Goal: Check status: Check status

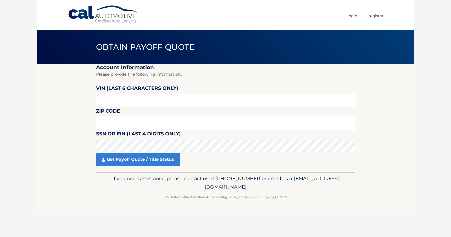
click at [127, 103] on input "text" at bounding box center [225, 100] width 259 height 13
type input "439572"
click at [122, 120] on input "text" at bounding box center [225, 123] width 259 height 13
click at [100, 120] on input "text" at bounding box center [225, 123] width 259 height 13
type input "33950"
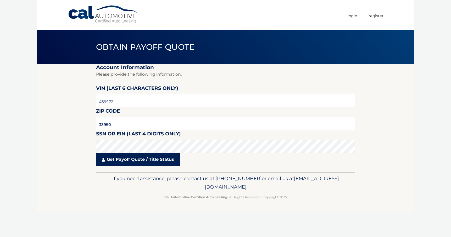
click at [144, 159] on link "Get Payoff Quote / Title Status" at bounding box center [138, 159] width 84 height 13
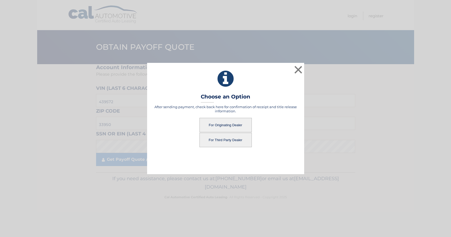
click at [236, 124] on button "For Originating Dealer" at bounding box center [225, 125] width 52 height 14
click at [220, 125] on button "For Originating Dealer" at bounding box center [225, 125] width 52 height 14
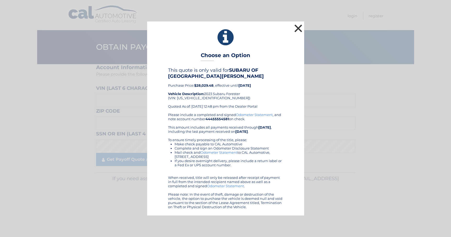
click at [296, 26] on button "×" at bounding box center [298, 28] width 10 height 10
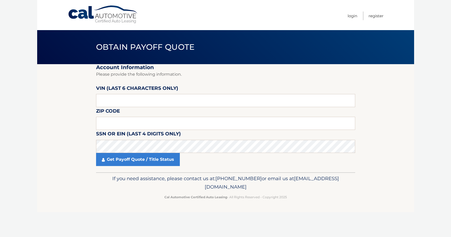
click at [47, 130] on section "Account Information Please provide the following information. [PERSON_NAME] (la…" at bounding box center [225, 118] width 377 height 108
